Goal: Task Accomplishment & Management: Manage account settings

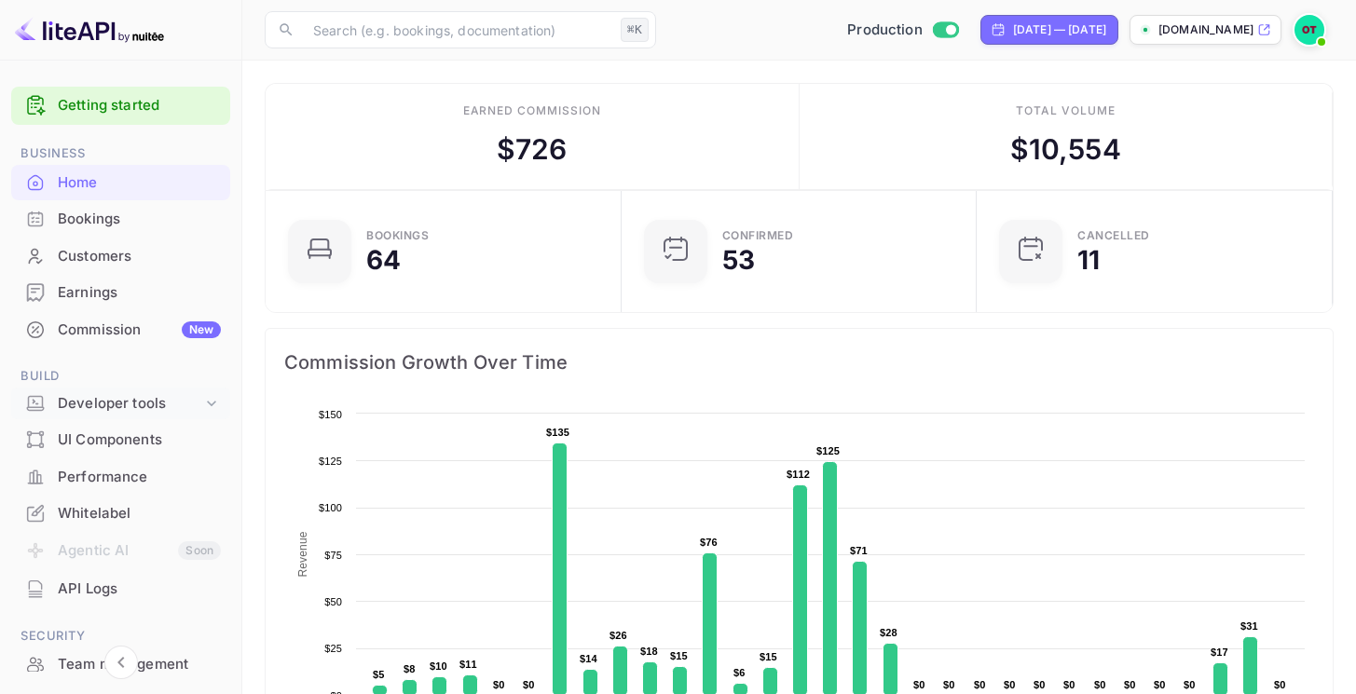
click at [103, 405] on div "Developer tools" at bounding box center [130, 403] width 144 height 21
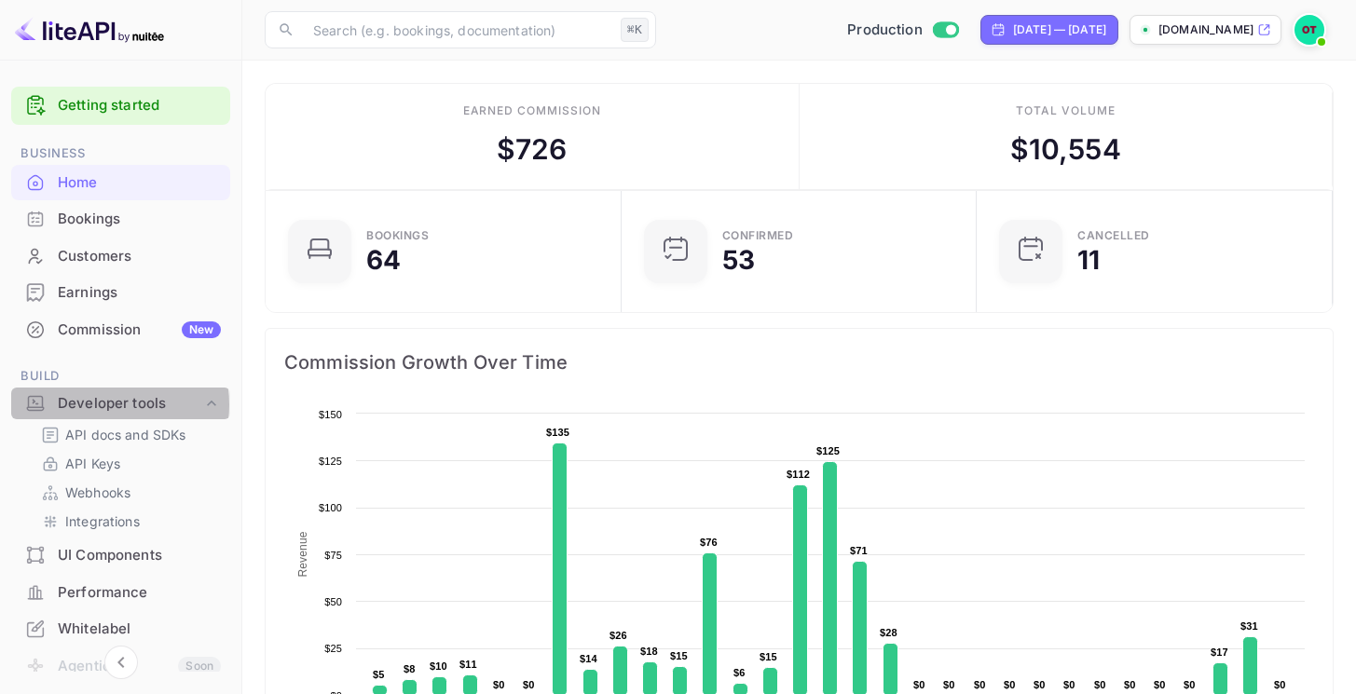
click at [103, 405] on div "Developer tools" at bounding box center [130, 403] width 144 height 21
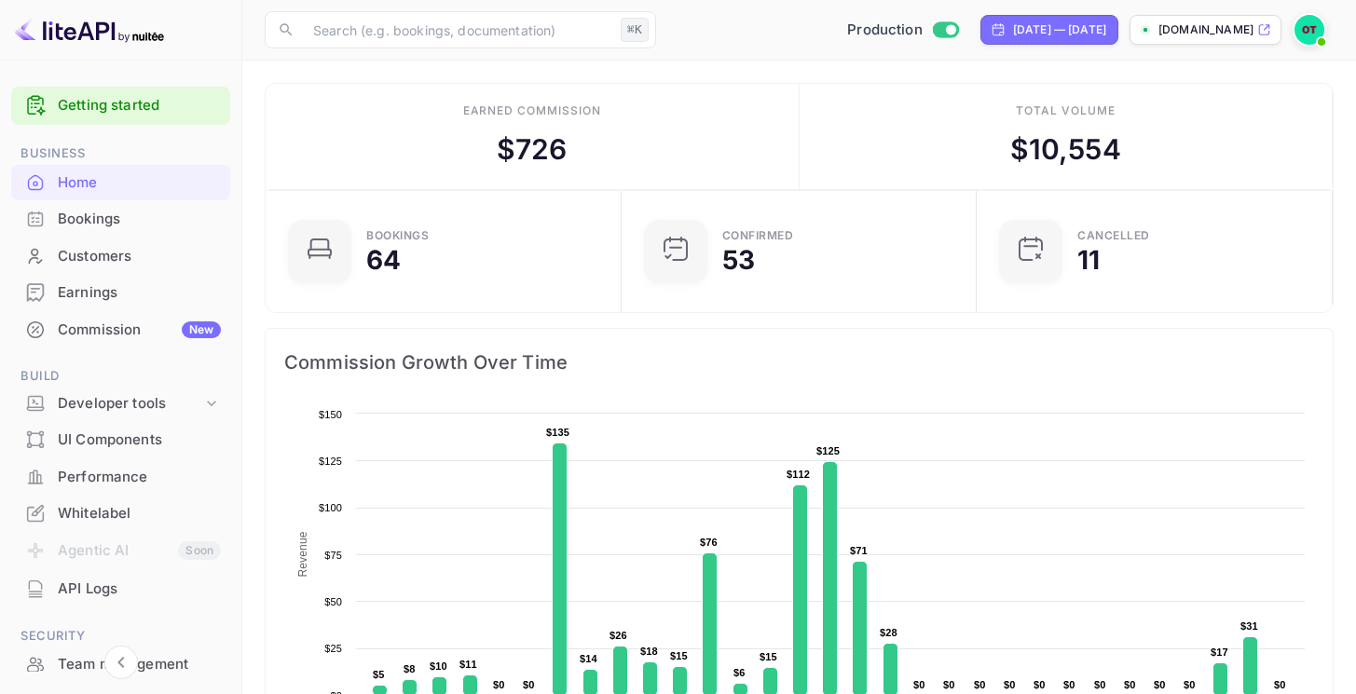
scroll to position [240, 0]
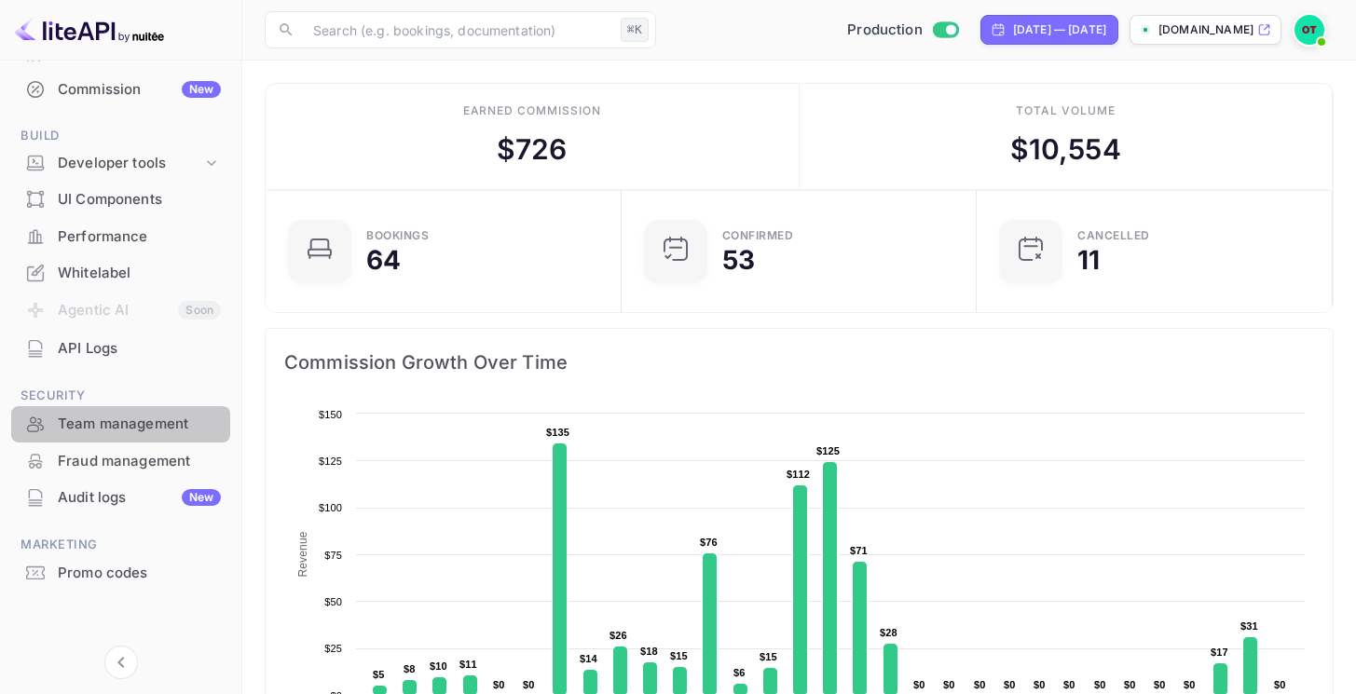
click at [134, 435] on div "Team management" at bounding box center [120, 424] width 219 height 36
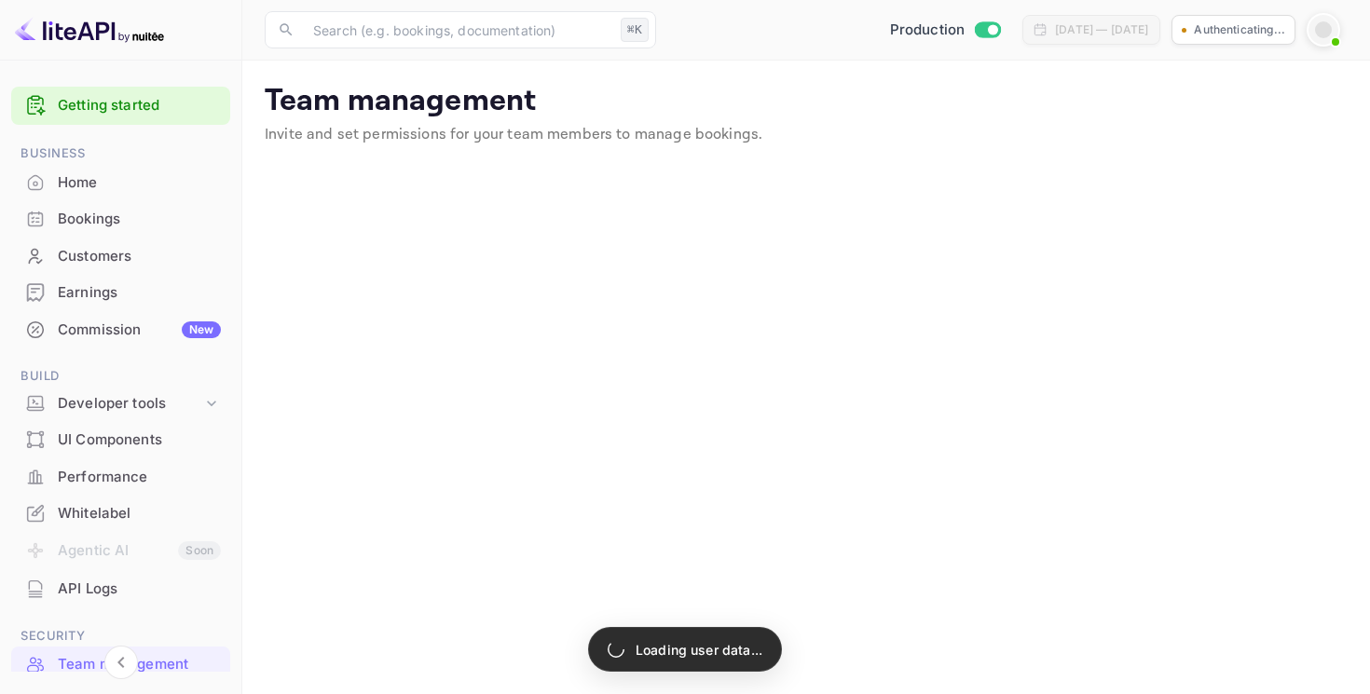
click at [1329, 36] on span at bounding box center [1335, 42] width 19 height 19
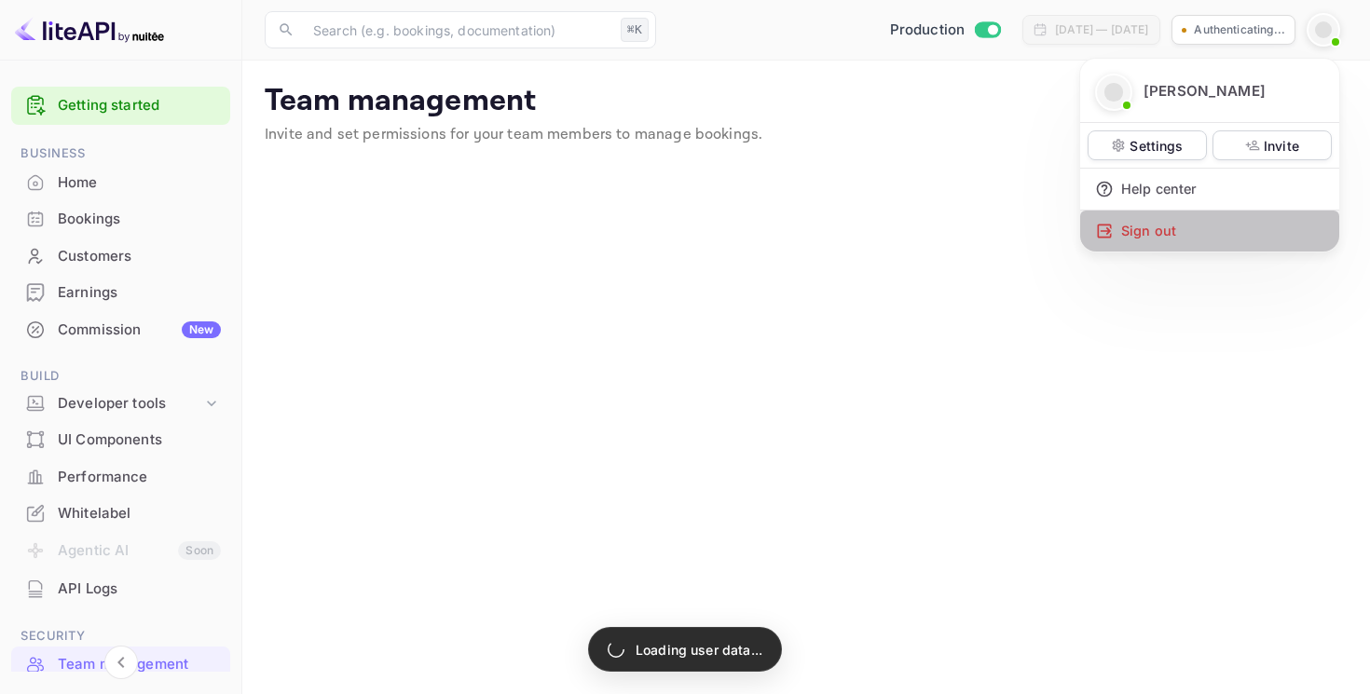
click at [1179, 227] on div "Sign out" at bounding box center [1209, 231] width 259 height 41
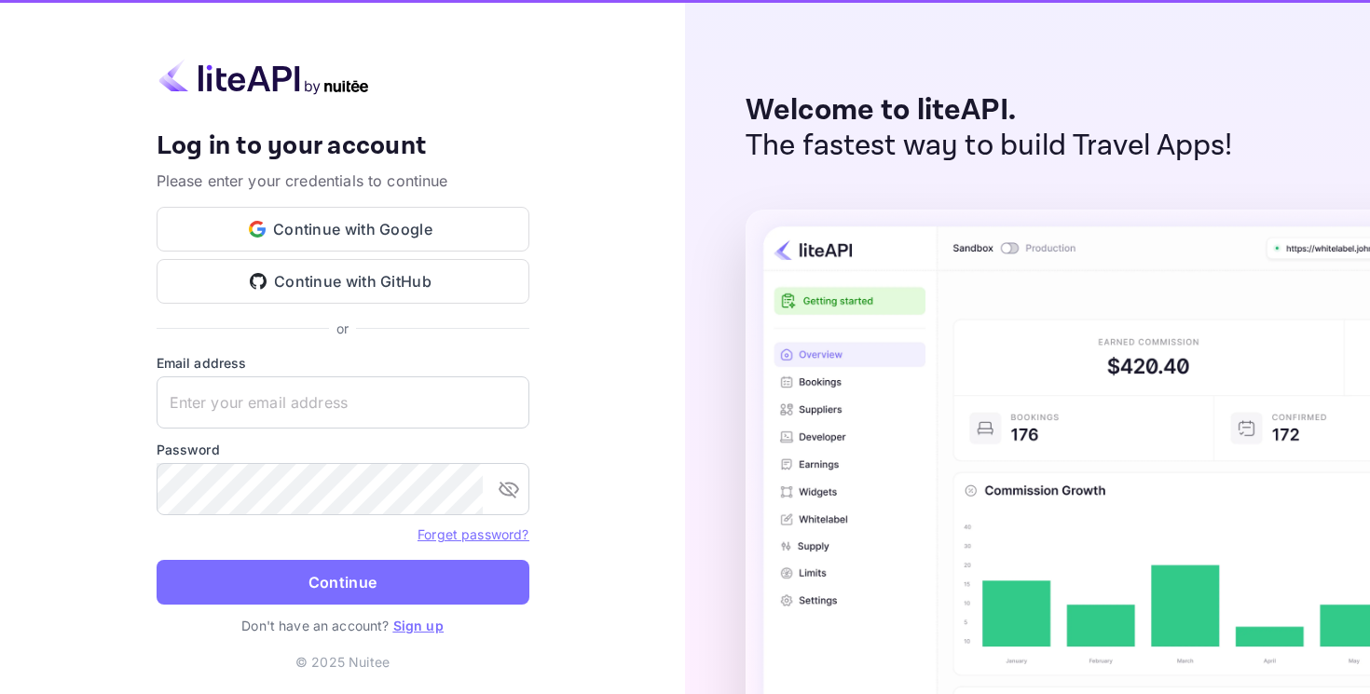
type input "[EMAIL_ADDRESS][DOMAIN_NAME]"
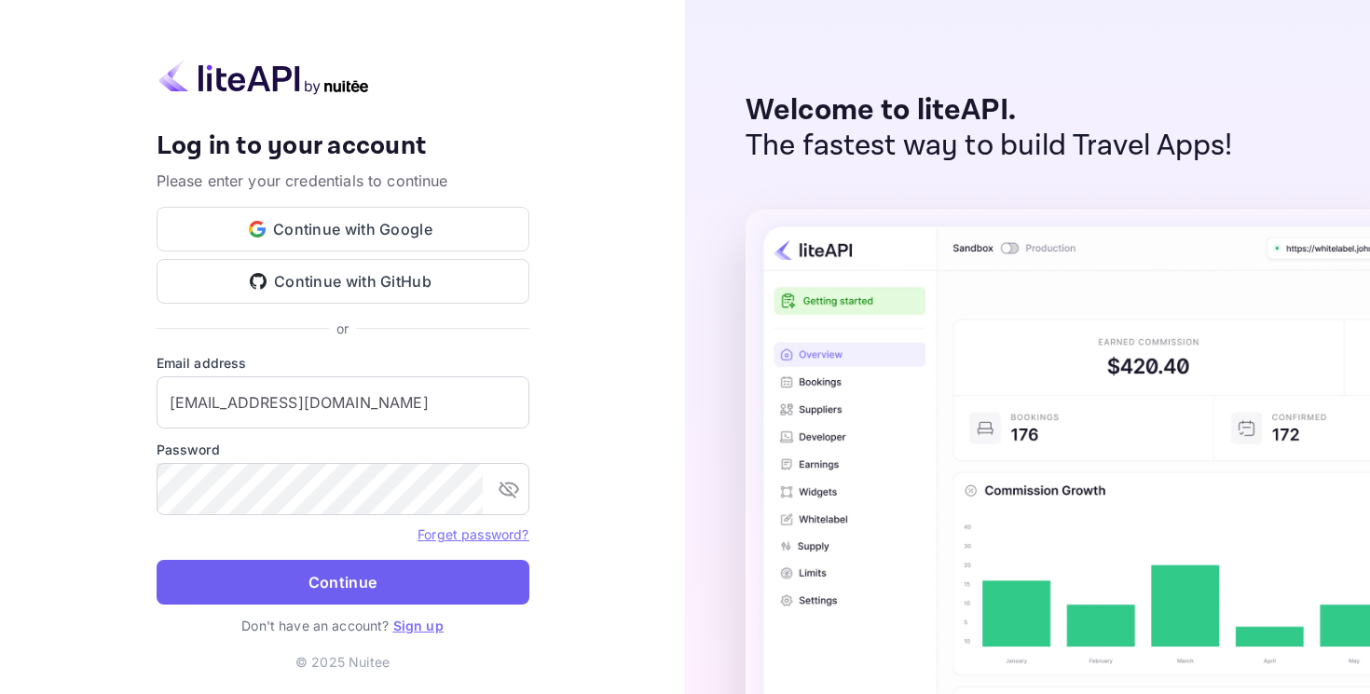
click at [323, 577] on button "Continue" at bounding box center [343, 582] width 373 height 45
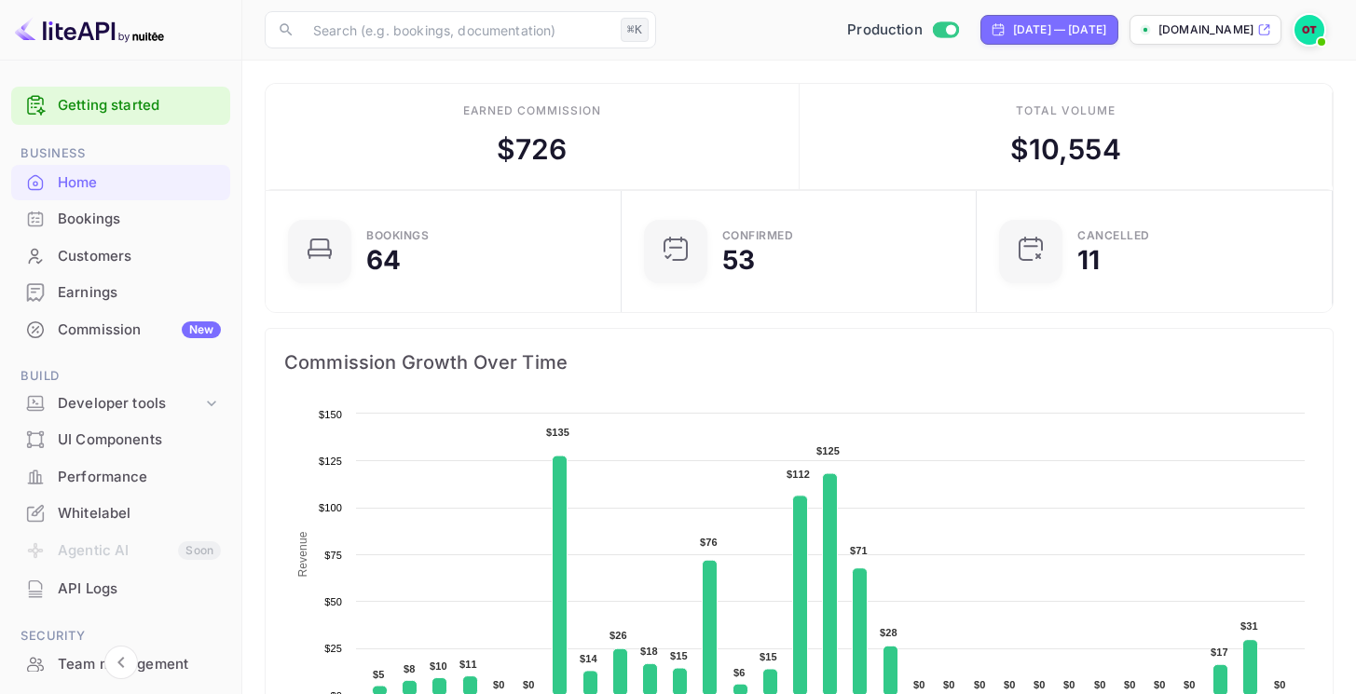
scroll to position [240, 0]
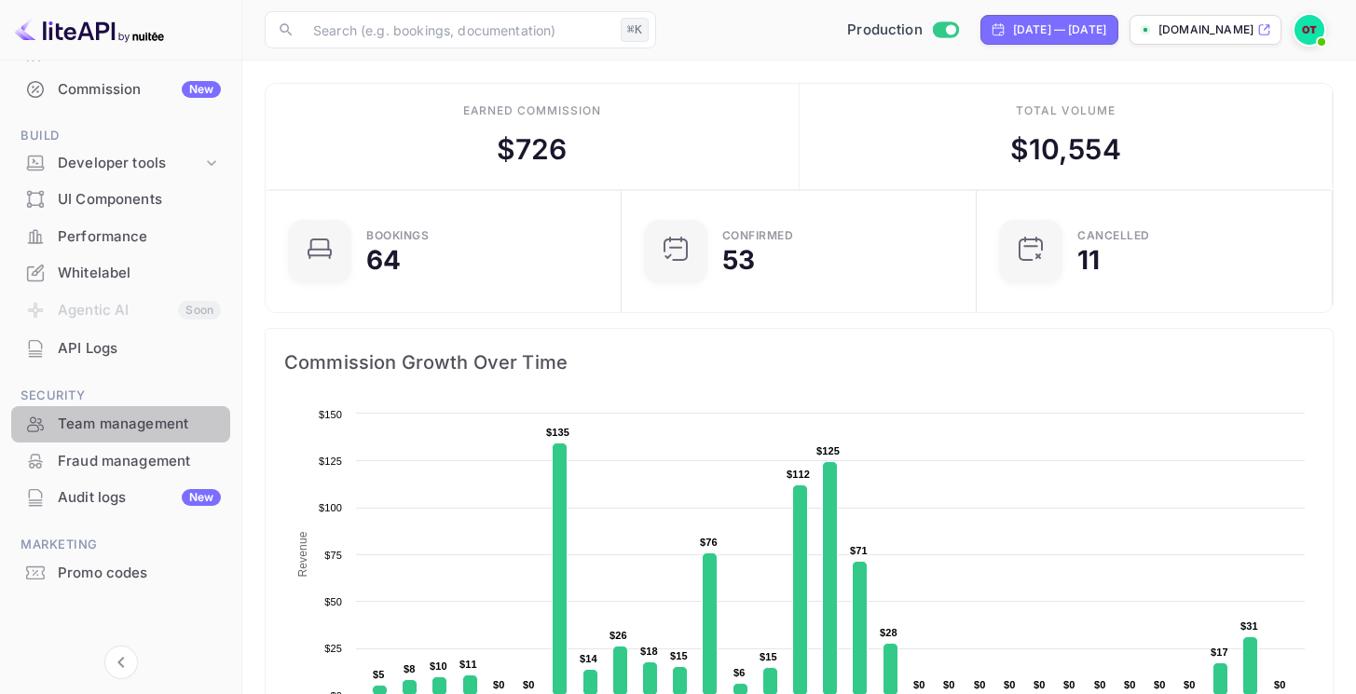
click at [130, 430] on div "Team management" at bounding box center [139, 424] width 163 height 21
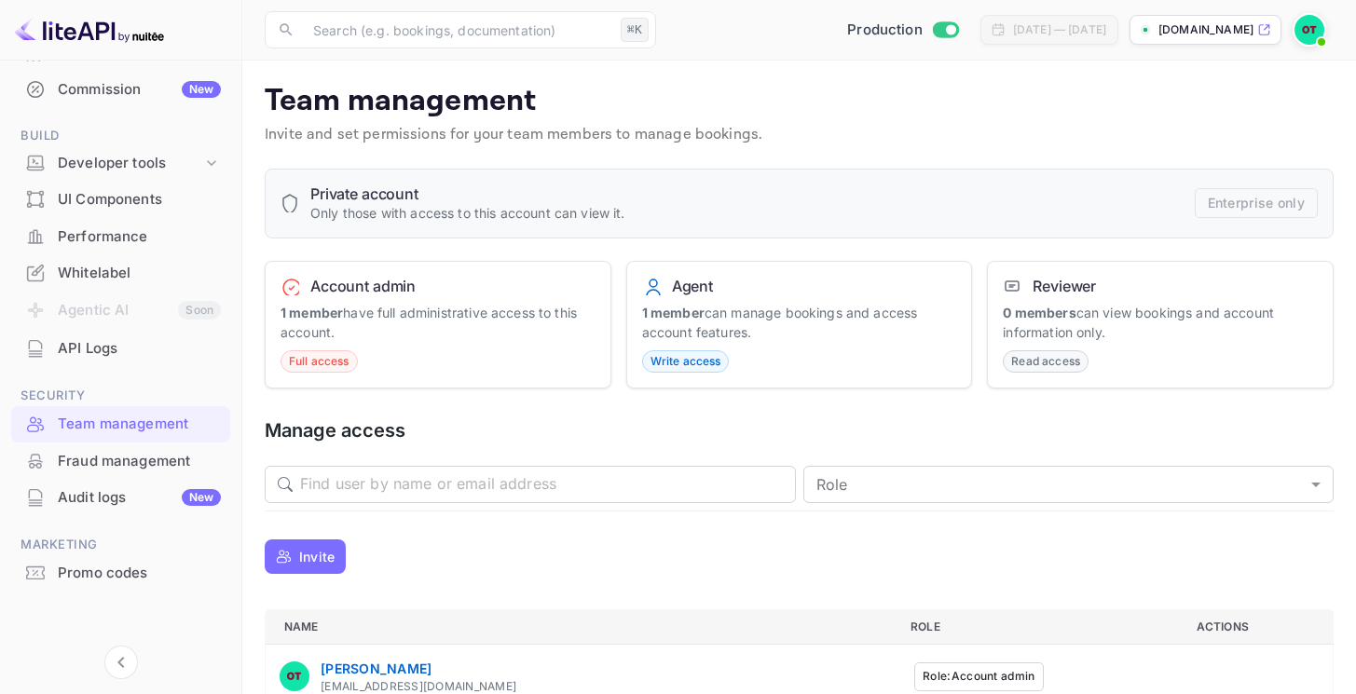
click at [1321, 31] on img at bounding box center [1310, 30] width 30 height 30
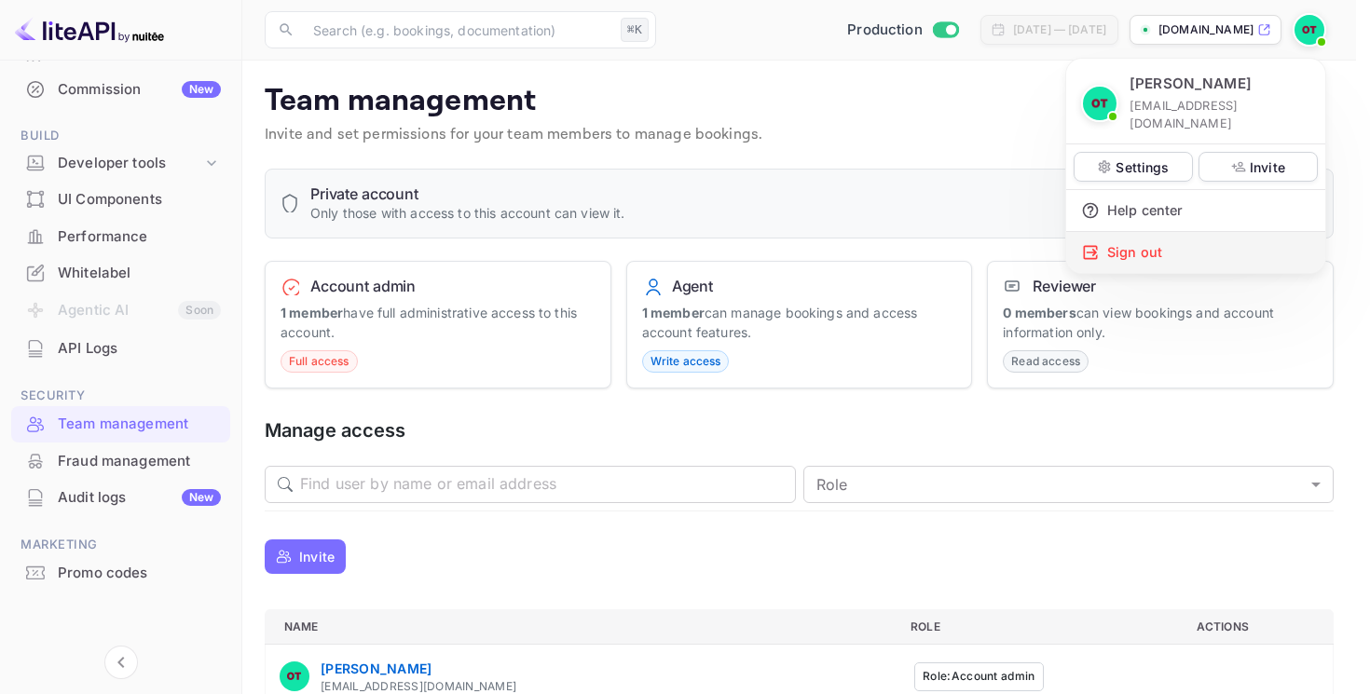
click at [1149, 233] on div "Sign out" at bounding box center [1195, 252] width 259 height 41
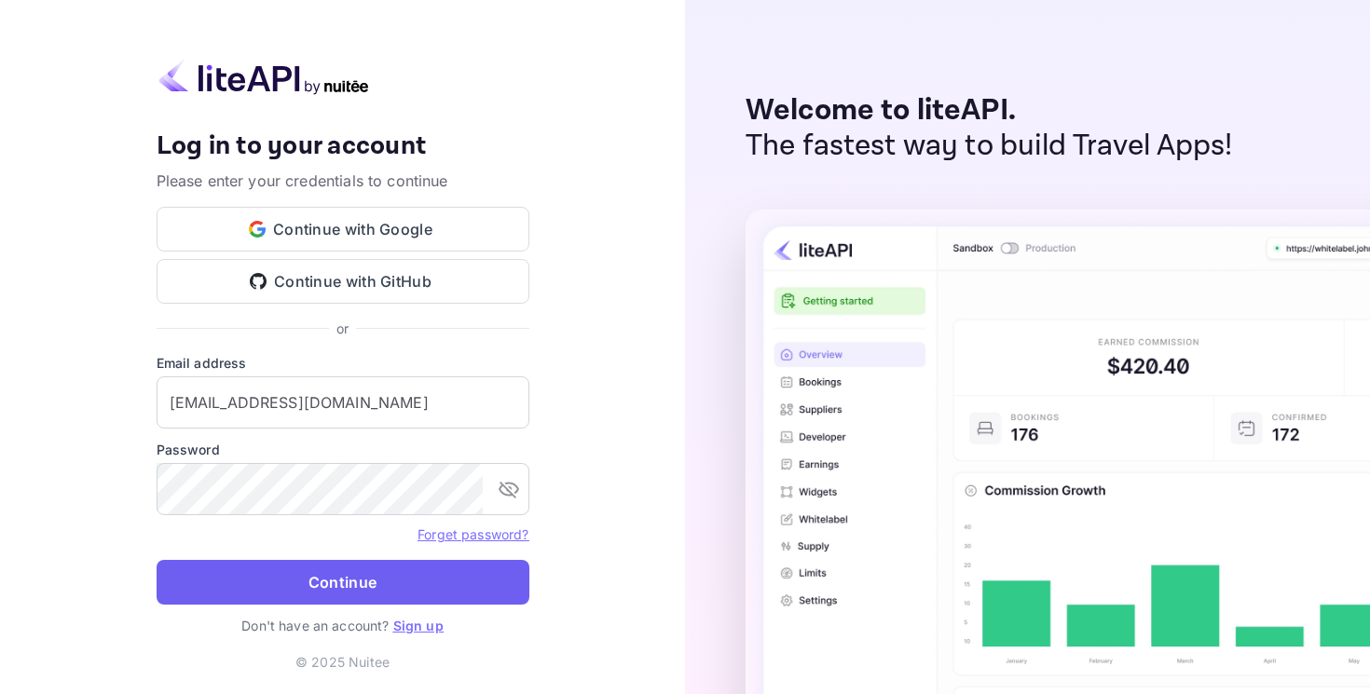
click at [242, 577] on button "Continue" at bounding box center [343, 582] width 373 height 45
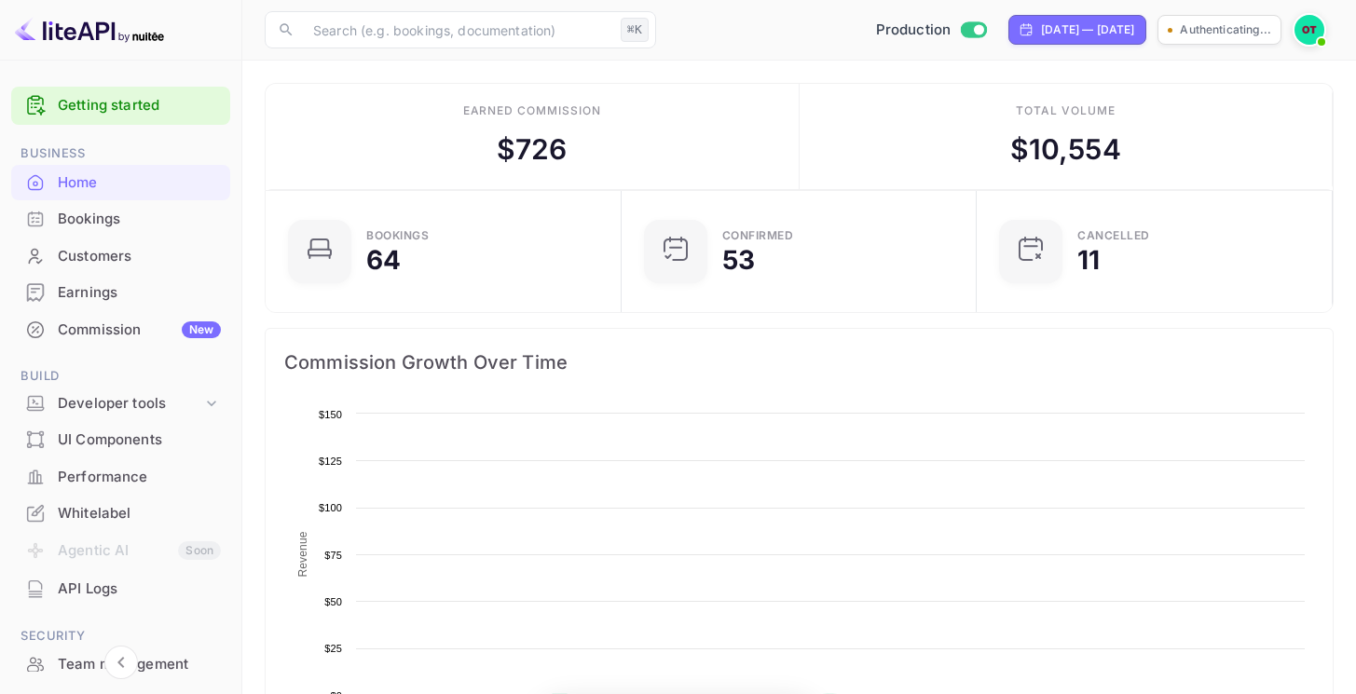
scroll to position [289, 331]
